Goal: Find specific page/section

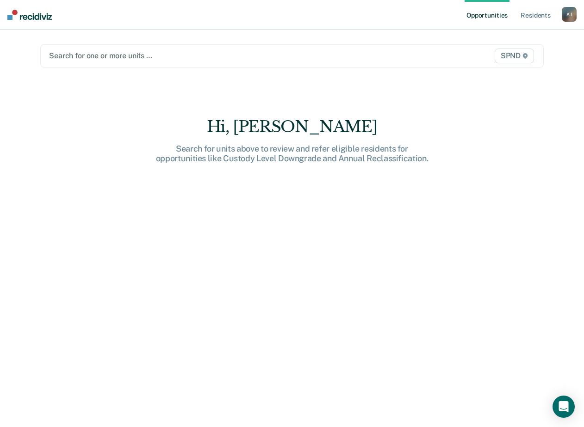
click at [247, 55] on div at bounding box center [218, 55] width 339 height 11
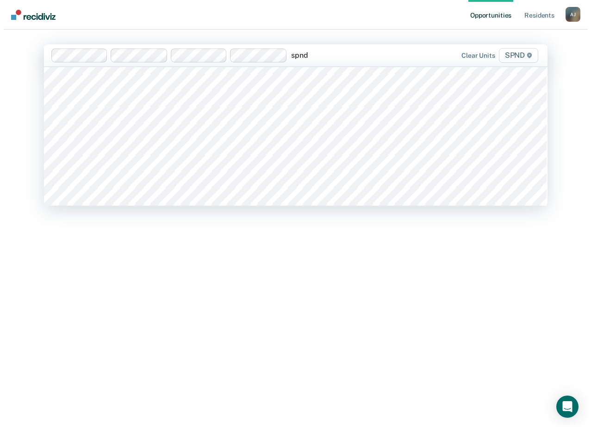
scroll to position [221, 0]
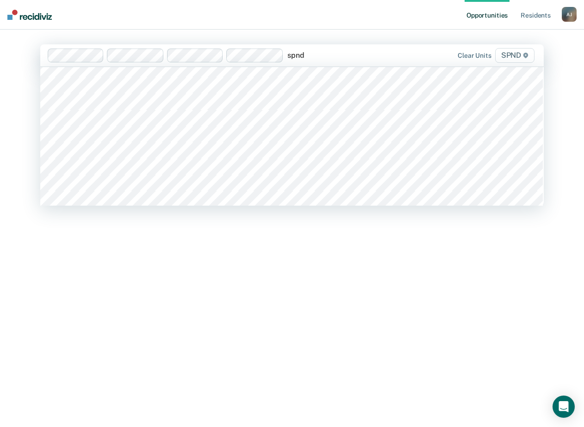
type input "spnd"
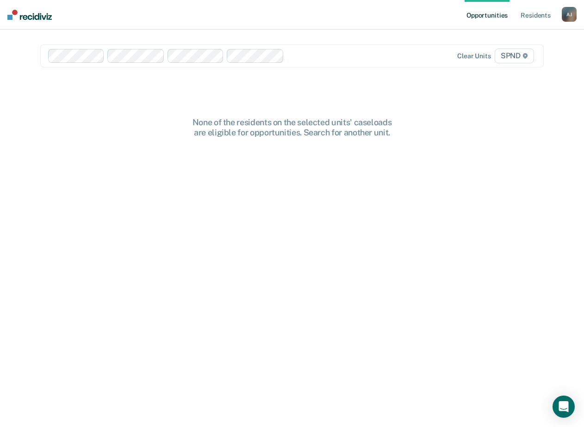
click at [187, 254] on div "None of the residents on the selected units' caseloads are eligible for opportu…" at bounding box center [291, 279] width 503 height 324
click at [524, 16] on link "Resident s" at bounding box center [535, 15] width 34 height 30
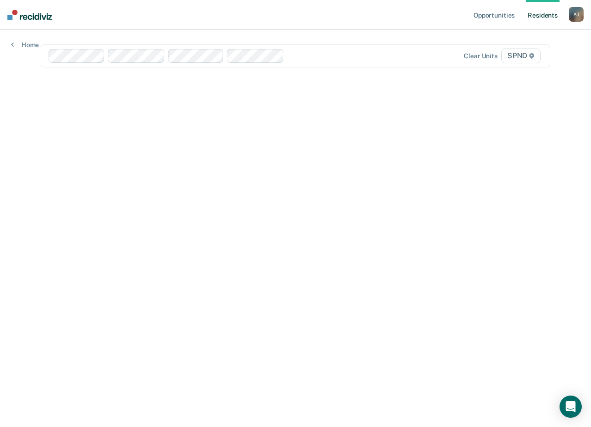
click at [57, 63] on div "Clear units SPND" at bounding box center [295, 55] width 509 height 23
click at [231, 138] on main "options SPND / 4A1,SPND / 4A2,SPND / 4B1,SPND / 4B2, selected. Select is focuse…" at bounding box center [295, 218] width 531 height 376
